Goal: Information Seeking & Learning: Learn about a topic

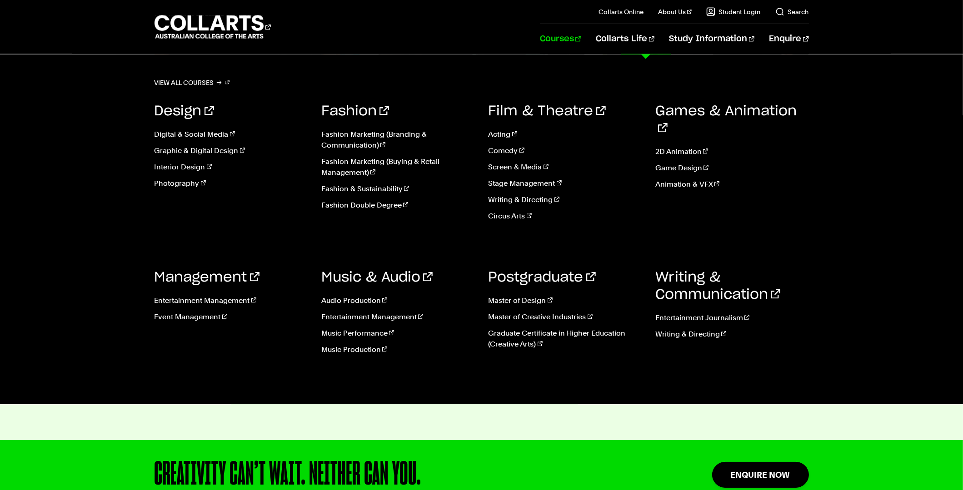
scroll to position [2099, 0]
click at [581, 38] on link "Courses" at bounding box center [560, 39] width 41 height 30
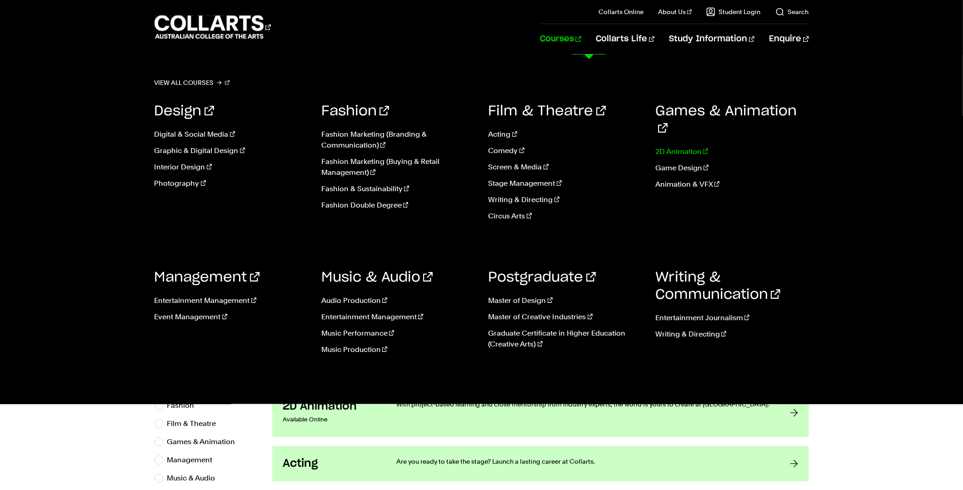
click at [681, 146] on link "2D Animation" at bounding box center [732, 151] width 154 height 11
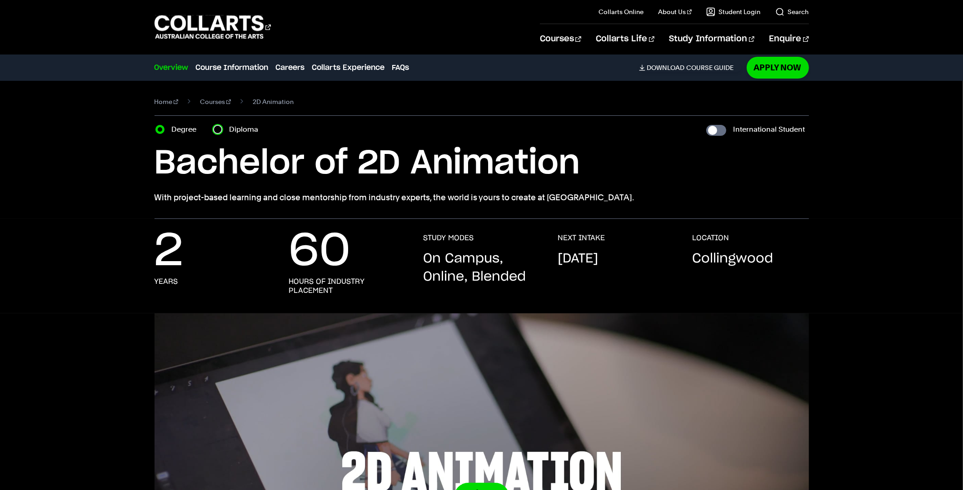
click at [217, 128] on input "Diploma" at bounding box center [217, 129] width 9 height 9
radio input "true"
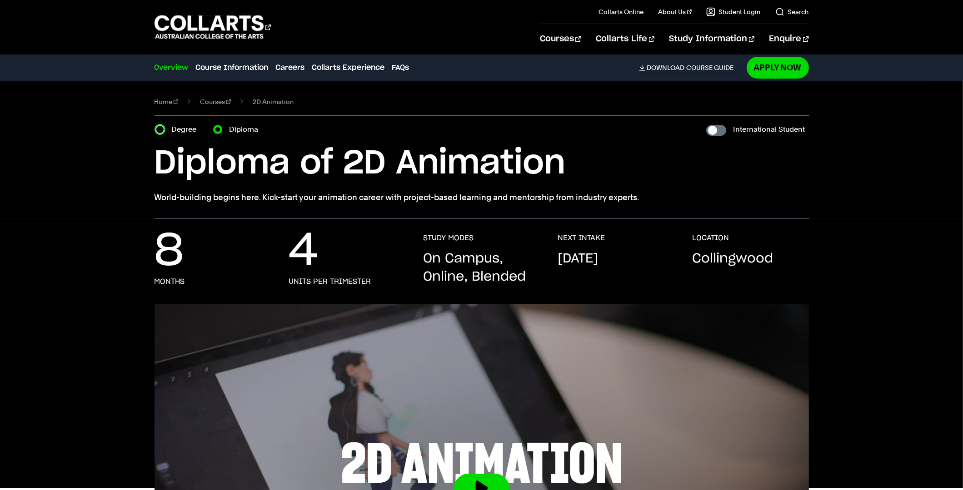
click at [157, 129] on input "Degree" at bounding box center [159, 129] width 9 height 9
radio input "true"
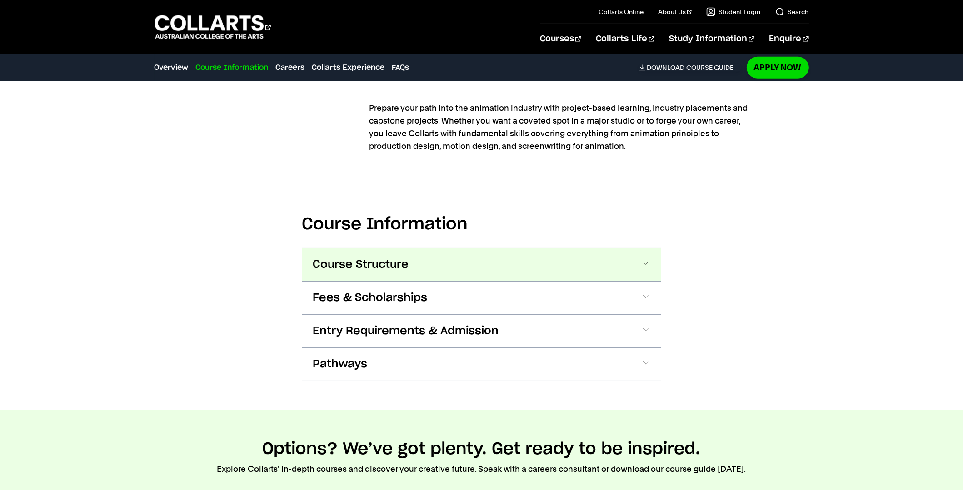
click at [623, 273] on button "Course Structure" at bounding box center [481, 265] width 359 height 33
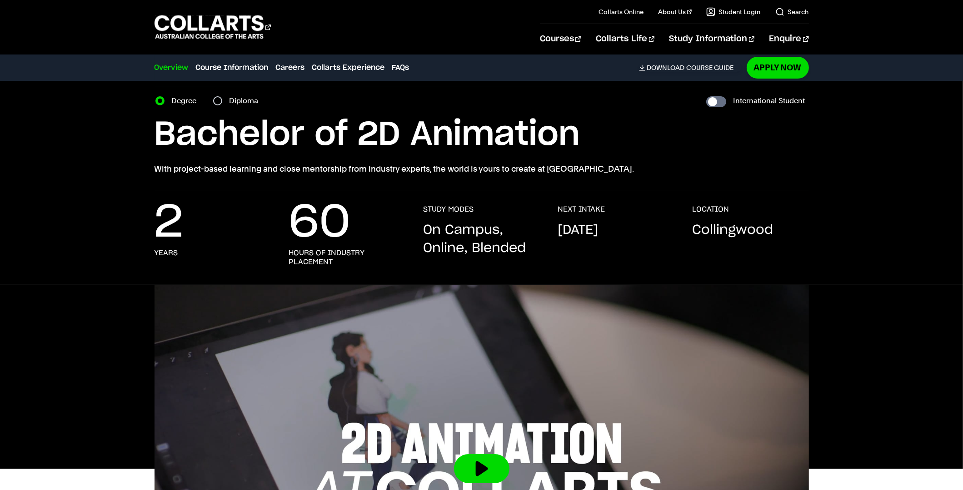
scroll to position [28, 0]
click at [212, 100] on div "Degree Diploma" at bounding box center [209, 101] width 109 height 13
click at [220, 101] on input "Diploma" at bounding box center [217, 101] width 9 height 9
radio input "true"
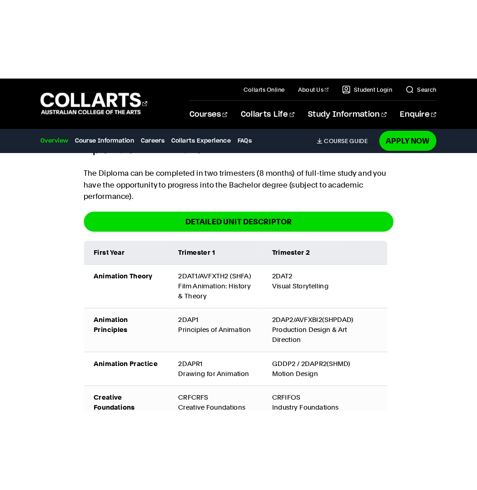
scroll to position [1104, 0]
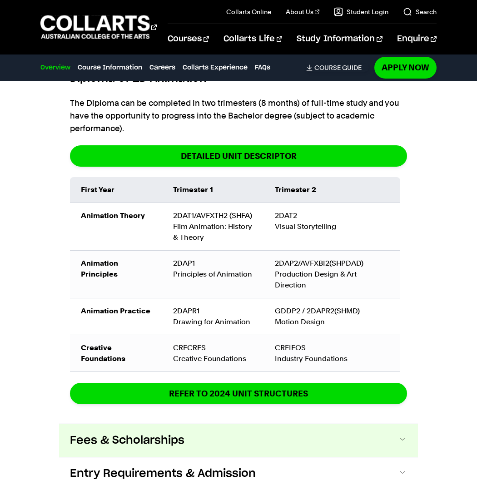
click at [0, 0] on button "Fees & Scholarships" at bounding box center [0, 0] width 0 height 0
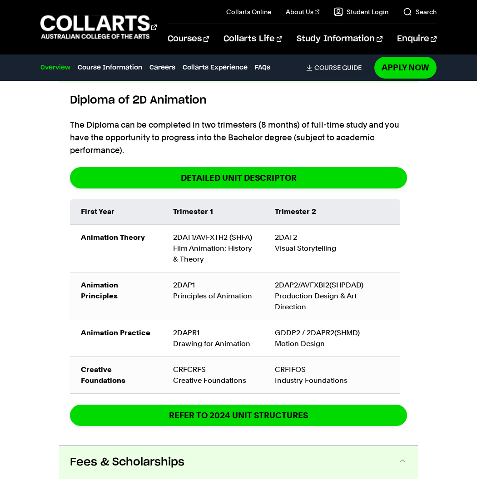
scroll to position [1082, 0]
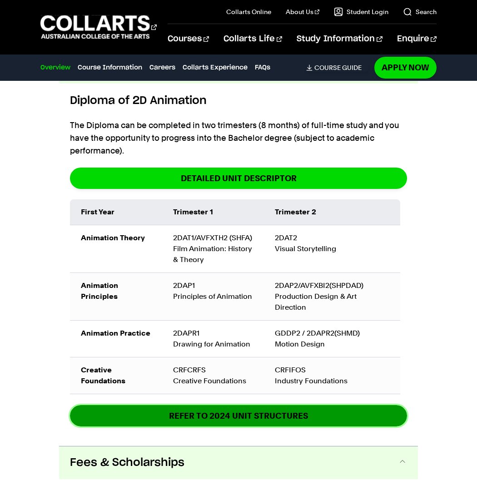
click at [0, 0] on link "REFER TO 2024 unit structures" at bounding box center [0, 0] width 0 height 0
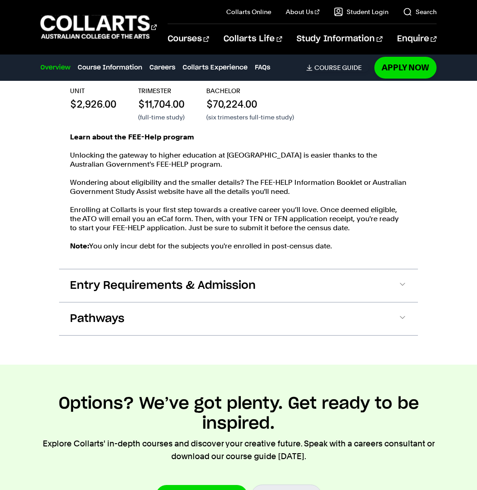
scroll to position [1536, 0]
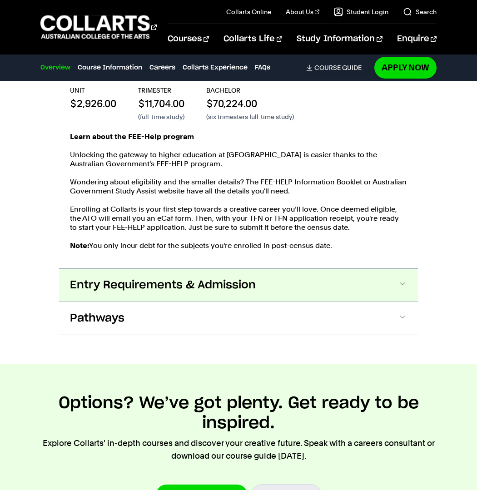
click at [0, 0] on button "Entry Requirements & Admission" at bounding box center [0, 0] width 0 height 0
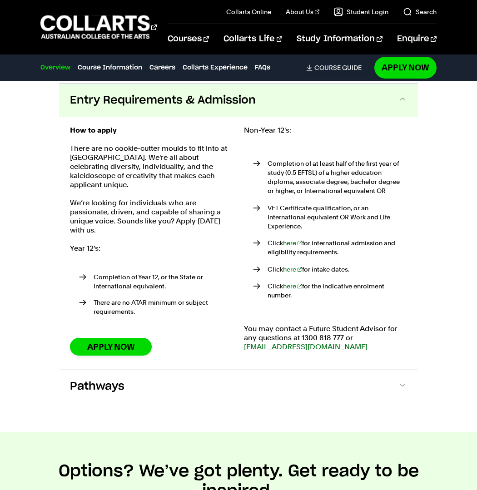
scroll to position [1722, 0]
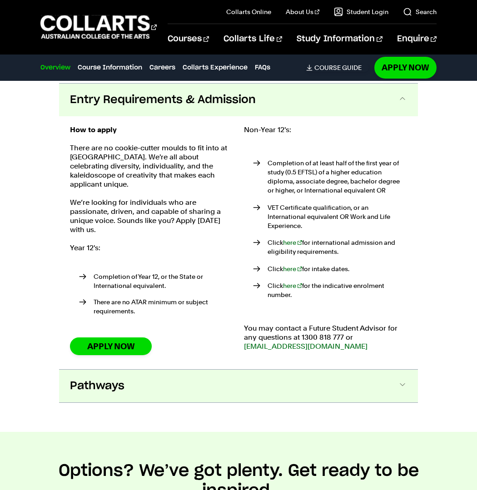
click at [0, 0] on button "Pathways" at bounding box center [0, 0] width 0 height 0
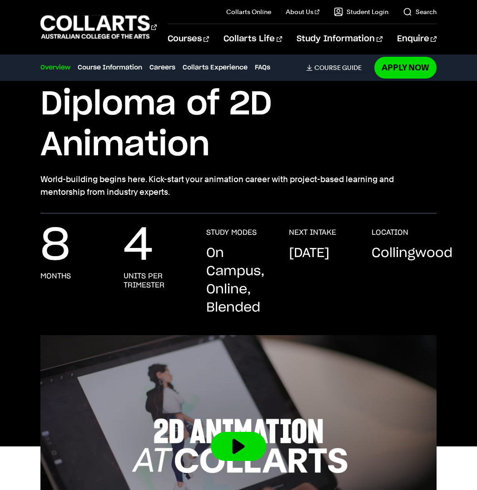
scroll to position [55, 0]
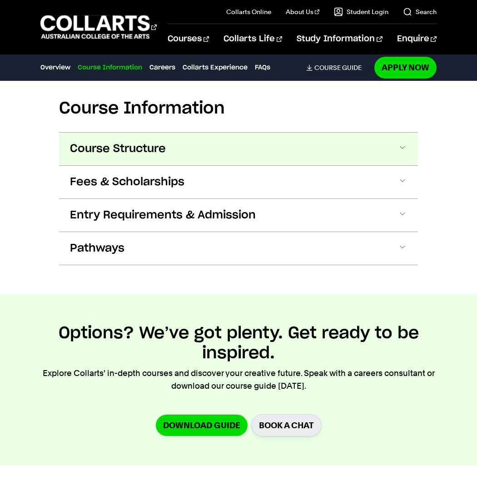
click at [229, 159] on button "Course Structure" at bounding box center [238, 149] width 359 height 33
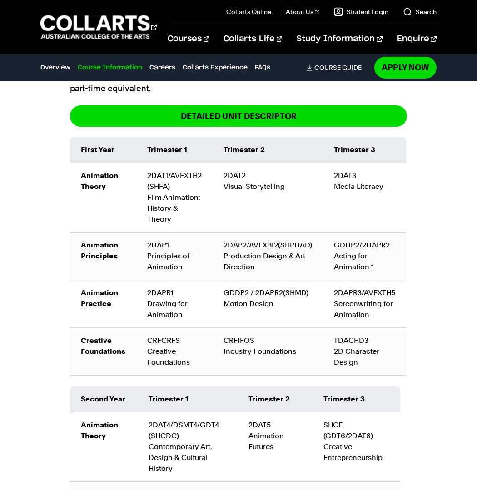
scroll to position [1131, 0]
